Goal: Task Accomplishment & Management: Use online tool/utility

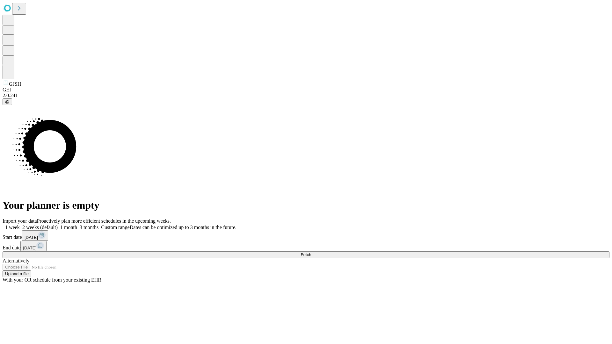
click at [311, 252] on span "Fetch" at bounding box center [306, 254] width 11 height 5
